Goal: Task Accomplishment & Management: Manage account settings

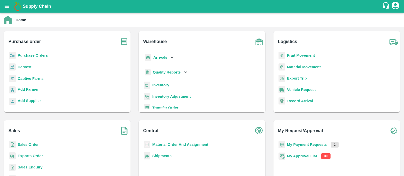
click at [299, 158] on b "My Approval List" at bounding box center [302, 156] width 30 height 4
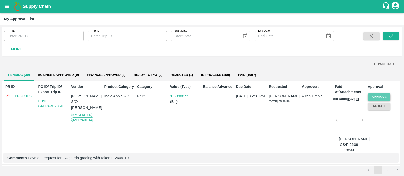
click at [376, 95] on button "Approve" at bounding box center [379, 97] width 23 height 7
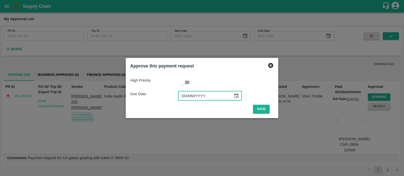
click at [186, 99] on input "DD/MM/YYYY" at bounding box center [203, 96] width 51 height 10
type input "[DATE]"
click at [256, 109] on button "Save" at bounding box center [261, 109] width 17 height 9
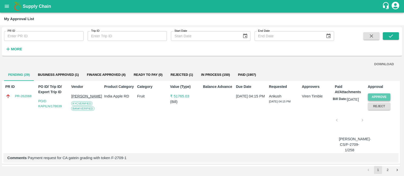
click at [375, 96] on button "Approve" at bounding box center [379, 97] width 23 height 7
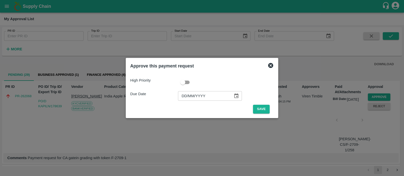
click at [184, 94] on input "DD/MM/YYYY" at bounding box center [203, 96] width 51 height 10
type input "[DATE]"
click at [262, 109] on button "Save" at bounding box center [261, 109] width 17 height 9
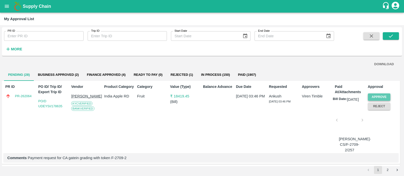
click at [380, 95] on button "Approve" at bounding box center [379, 97] width 23 height 7
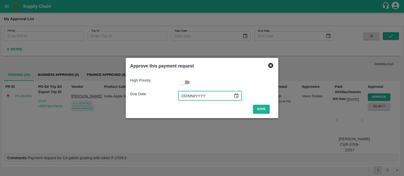
click at [184, 96] on input "DD/MM/YYYY" at bounding box center [203, 96] width 51 height 10
type input "[DATE]"
click at [261, 109] on button "Save" at bounding box center [261, 109] width 17 height 9
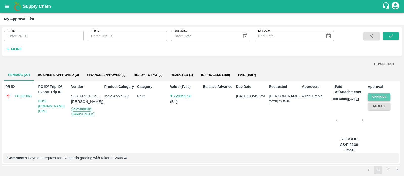
click at [376, 96] on button "Approve" at bounding box center [379, 97] width 23 height 7
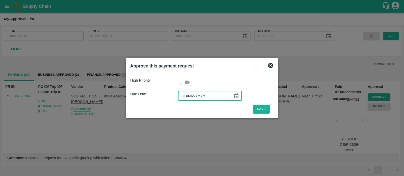
click at [182, 96] on input "DD/MM/YYYY" at bounding box center [203, 96] width 51 height 10
type input "[DATE]"
click at [264, 108] on button "Save" at bounding box center [261, 109] width 17 height 9
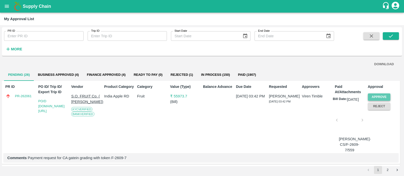
click at [382, 98] on button "Approve" at bounding box center [379, 97] width 23 height 7
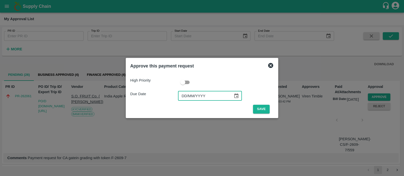
click at [185, 96] on input "DD/MM/YYYY" at bounding box center [203, 96] width 51 height 10
type input "[DATE]"
click at [256, 106] on button "Save" at bounding box center [261, 109] width 17 height 9
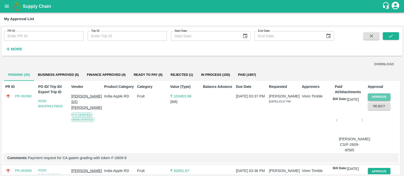
click at [385, 95] on button "Approve" at bounding box center [379, 97] width 23 height 7
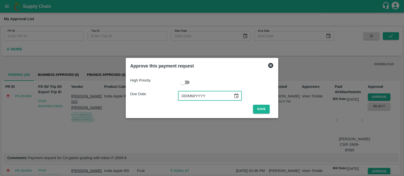
click at [184, 94] on input "DD/MM/YYYY" at bounding box center [203, 96] width 51 height 10
type input "[DATE]"
click at [260, 109] on button "Save" at bounding box center [261, 109] width 17 height 9
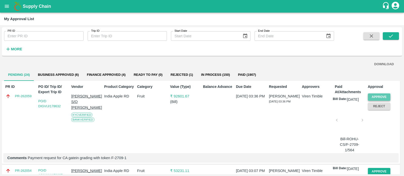
click at [377, 95] on button "Approve" at bounding box center [379, 97] width 23 height 7
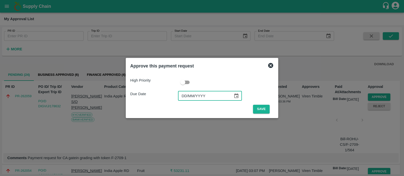
click at [183, 94] on input "DD/MM/YYYY" at bounding box center [203, 96] width 51 height 10
type input "[DATE]"
click at [262, 109] on button "Save" at bounding box center [261, 109] width 17 height 9
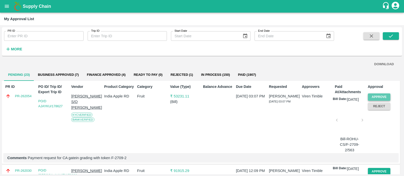
click at [379, 96] on button "Approve" at bounding box center [379, 97] width 23 height 7
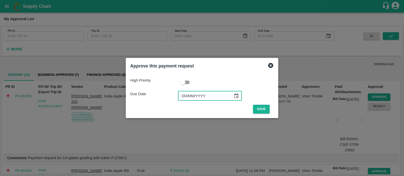
click at [185, 95] on input "DD/MM/YYYY" at bounding box center [203, 96] width 51 height 10
type input "[DATE]"
click at [256, 109] on button "Save" at bounding box center [261, 109] width 17 height 9
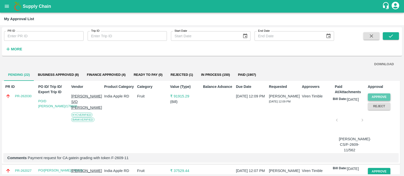
click at [374, 98] on button "Approve" at bounding box center [379, 97] width 23 height 7
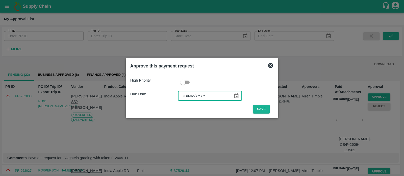
click at [184, 94] on input "DD/MM/YYYY" at bounding box center [203, 96] width 51 height 10
type input "[DATE]"
click at [255, 112] on button "Save" at bounding box center [261, 109] width 17 height 9
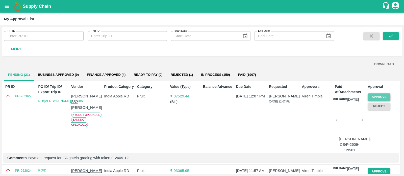
click at [380, 97] on button "Approve" at bounding box center [379, 97] width 23 height 7
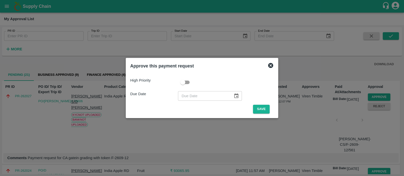
click at [268, 66] on icon at bounding box center [270, 65] width 5 height 5
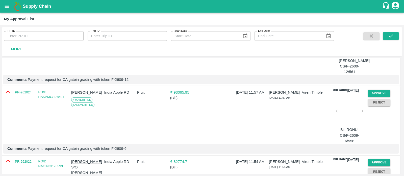
scroll to position [79, 0]
click at [374, 95] on button "Approve" at bounding box center [379, 93] width 23 height 7
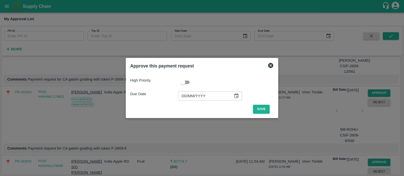
click at [183, 98] on input "DD/MM/YYYY" at bounding box center [203, 96] width 51 height 10
type input "[DATE]"
click at [259, 110] on button "Save" at bounding box center [261, 109] width 17 height 9
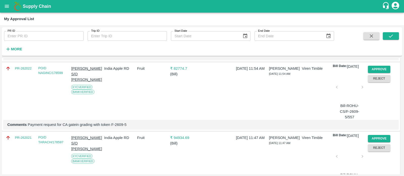
scroll to position [103, 0]
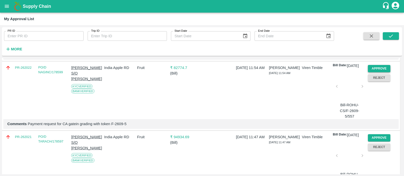
click at [376, 72] on button "Approve" at bounding box center [379, 68] width 23 height 7
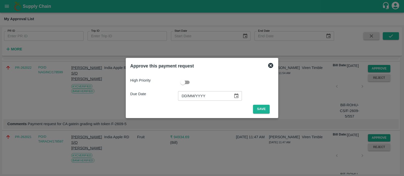
click at [189, 94] on input "DD/MM/YYYY" at bounding box center [203, 96] width 51 height 10
type input "[DATE]"
click at [259, 112] on button "Save" at bounding box center [261, 109] width 17 height 9
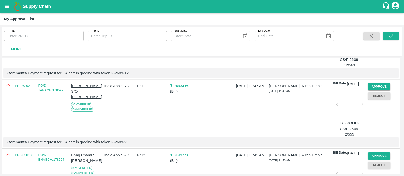
scroll to position [85, 0]
click at [376, 90] on button "Approve" at bounding box center [379, 87] width 23 height 7
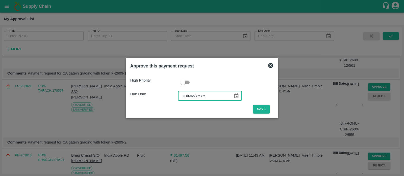
click at [182, 99] on input "DD/MM/YYYY" at bounding box center [203, 96] width 51 height 10
type input "[DATE]"
click at [257, 110] on button "Save" at bounding box center [261, 109] width 17 height 9
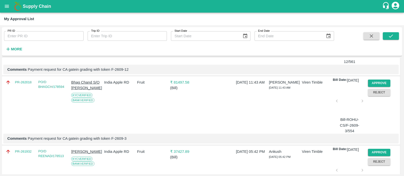
scroll to position [89, 0]
click at [373, 86] on button "Approve" at bounding box center [379, 83] width 23 height 7
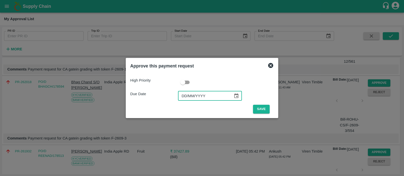
click at [188, 98] on input "DD/MM/YYYY" at bounding box center [203, 96] width 51 height 10
type input "[DATE]"
click at [260, 109] on button "Save" at bounding box center [261, 109] width 17 height 9
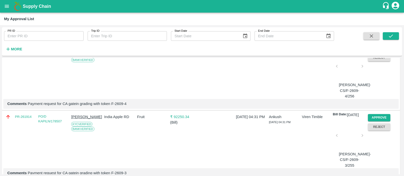
scroll to position [95, 0]
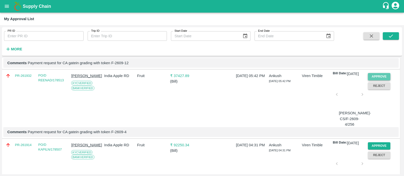
click at [383, 81] on button "Approve" at bounding box center [379, 76] width 23 height 7
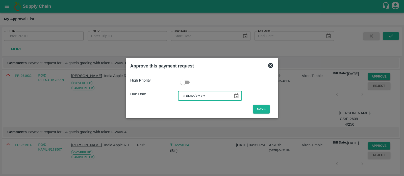
click at [186, 96] on input "DD/MM/YYYY" at bounding box center [203, 96] width 51 height 10
type input "[DATE]"
click at [260, 108] on button "Save" at bounding box center [261, 109] width 17 height 9
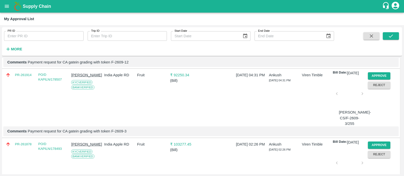
scroll to position [96, 0]
click at [379, 79] on button "Approve" at bounding box center [379, 75] width 23 height 7
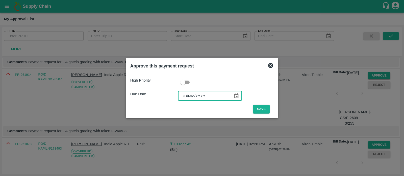
click at [183, 93] on input "DD/MM/YYYY" at bounding box center [203, 96] width 51 height 10
type input "[DATE]"
click at [257, 113] on button "Save" at bounding box center [261, 109] width 17 height 9
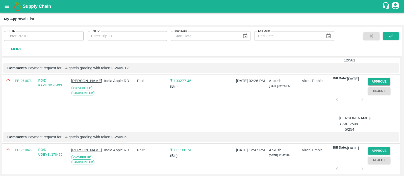
scroll to position [108, 0]
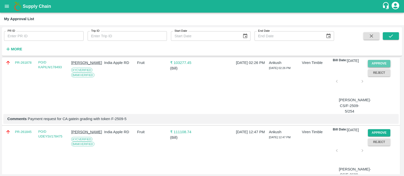
click at [378, 65] on button "Approve" at bounding box center [379, 63] width 23 height 7
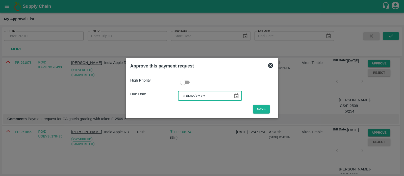
click at [181, 94] on input "DD/MM/YYYY" at bounding box center [203, 96] width 51 height 10
type input "[DATE]"
click at [262, 111] on button "Save" at bounding box center [261, 109] width 17 height 9
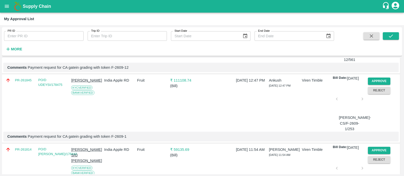
scroll to position [91, 0]
click at [380, 84] on button "Approve" at bounding box center [379, 80] width 23 height 7
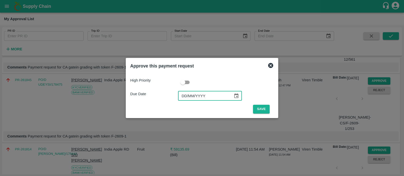
click at [187, 95] on input "DD/MM/YYYY" at bounding box center [203, 96] width 51 height 10
type input "[DATE]"
click at [260, 112] on button "Save" at bounding box center [261, 109] width 17 height 9
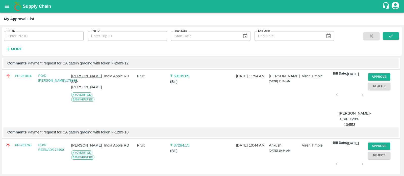
scroll to position [100, 0]
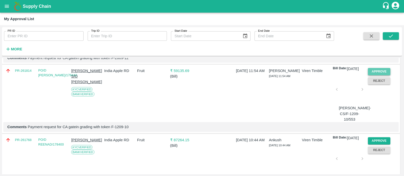
click at [383, 73] on button "Approve" at bounding box center [379, 71] width 23 height 7
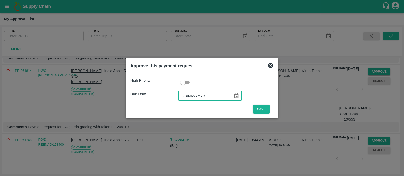
click at [182, 93] on input "DD/MM/YYYY" at bounding box center [203, 96] width 51 height 10
type input "[DATE]"
click at [261, 108] on button "Save" at bounding box center [261, 109] width 17 height 9
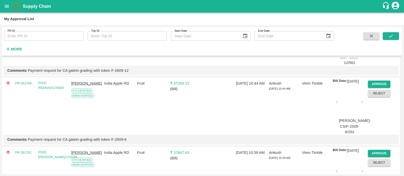
scroll to position [104, 0]
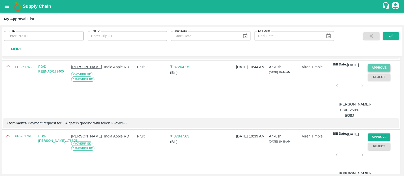
click at [378, 70] on button "Approve" at bounding box center [379, 67] width 23 height 7
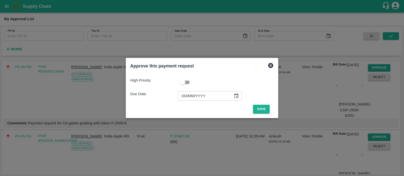
click at [184, 96] on input "DD/MM/YYYY" at bounding box center [203, 96] width 51 height 10
type input "[DATE]"
click at [266, 107] on button "Save" at bounding box center [261, 109] width 17 height 9
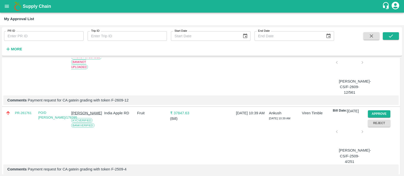
scroll to position [67, 0]
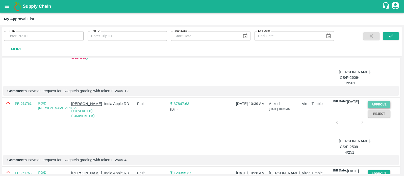
click at [375, 109] on button "Approve" at bounding box center [379, 104] width 23 height 7
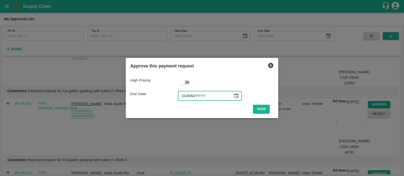
click at [182, 94] on input "DD/MM/YYYY" at bounding box center [203, 96] width 51 height 10
type input "[DATE]"
click at [259, 107] on button "Save" at bounding box center [261, 109] width 17 height 9
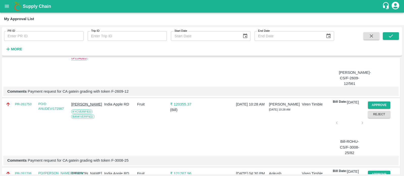
scroll to position [67, 0]
click at [369, 109] on button "Approve" at bounding box center [379, 104] width 23 height 7
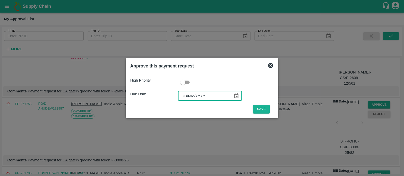
click at [180, 95] on input "DD/MM/YYYY" at bounding box center [203, 96] width 51 height 10
type input "[DATE]"
click at [261, 111] on button "Save" at bounding box center [261, 109] width 17 height 9
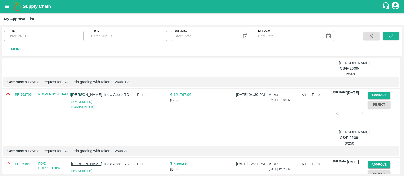
scroll to position [77, 0]
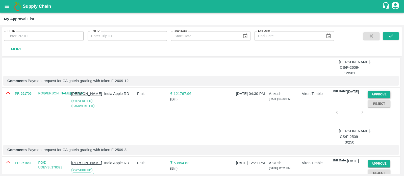
click at [374, 97] on button "Approve" at bounding box center [379, 94] width 23 height 7
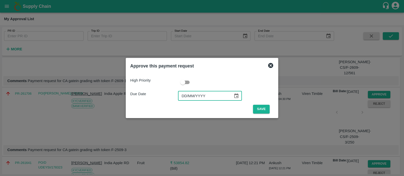
click at [186, 95] on input "DD/MM/YYYY" at bounding box center [203, 96] width 51 height 10
type input "[DATE]"
click at [263, 112] on button "Save" at bounding box center [261, 109] width 17 height 9
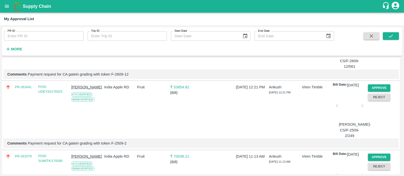
scroll to position [84, 0]
click at [379, 90] on button "Approve" at bounding box center [379, 87] width 23 height 7
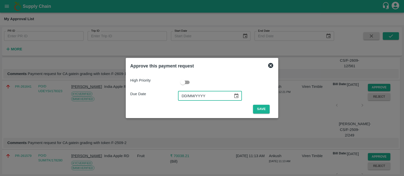
click at [187, 95] on input "DD/MM/YYYY" at bounding box center [203, 96] width 51 height 10
click at [187, 95] on input "DD/MM/2025" at bounding box center [203, 96] width 51 height 10
type input "[DATE]"
click at [265, 110] on button "Save" at bounding box center [261, 109] width 17 height 9
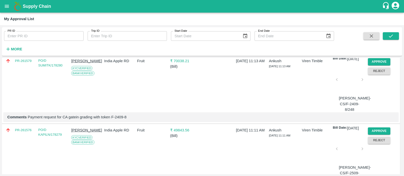
scroll to position [110, 0]
click at [379, 64] on button "Approve" at bounding box center [379, 61] width 23 height 7
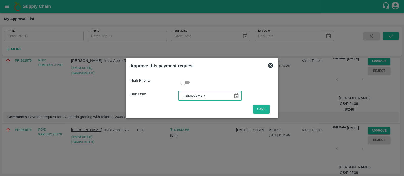
click at [181, 99] on input "DD/MM/YYYY" at bounding box center [203, 96] width 51 height 10
type input "[DATE]"
click at [263, 112] on button "Save" at bounding box center [261, 109] width 17 height 9
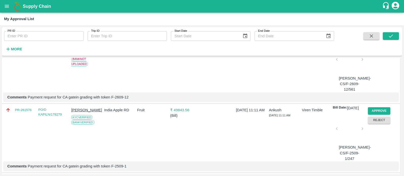
scroll to position [61, 0]
click at [377, 114] on button "Approve" at bounding box center [379, 110] width 23 height 7
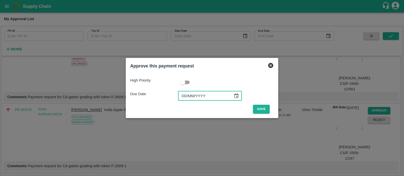
click at [183, 98] on input "DD/MM/YYYY" at bounding box center [203, 96] width 51 height 10
type input "[DATE]"
click at [261, 108] on button "Save" at bounding box center [261, 109] width 17 height 9
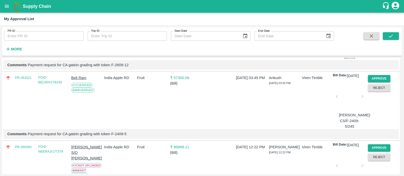
scroll to position [93, 0]
click at [377, 82] on button "Approve" at bounding box center [379, 78] width 23 height 7
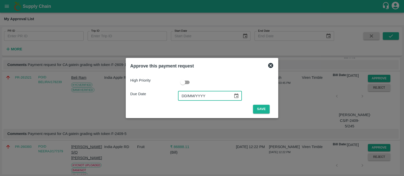
click at [184, 95] on input "DD/MM/YYYY" at bounding box center [203, 96] width 51 height 10
type input "[DATE]"
click at [261, 107] on button "Save" at bounding box center [261, 109] width 17 height 9
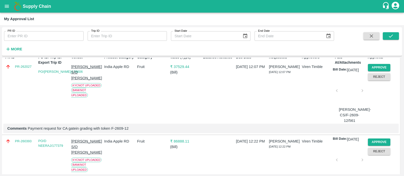
scroll to position [0, 0]
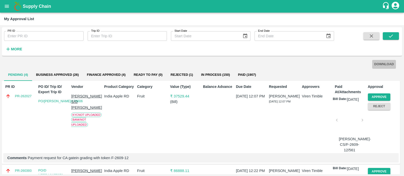
click at [383, 65] on button "DOWNLOAD" at bounding box center [384, 64] width 24 height 9
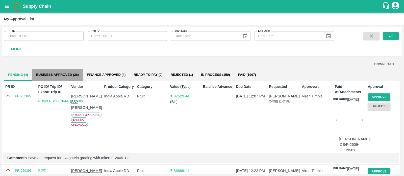
click at [59, 75] on button "Business Approved (26)" at bounding box center [57, 75] width 51 height 12
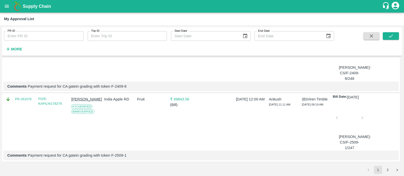
scroll to position [1781, 0]
click at [387, 171] on button "2" at bounding box center [387, 170] width 8 height 8
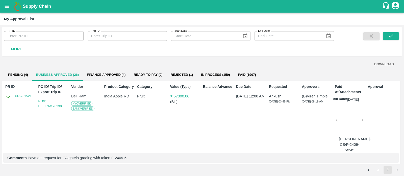
scroll to position [7, 0]
